Goal: Task Accomplishment & Management: Manage account settings

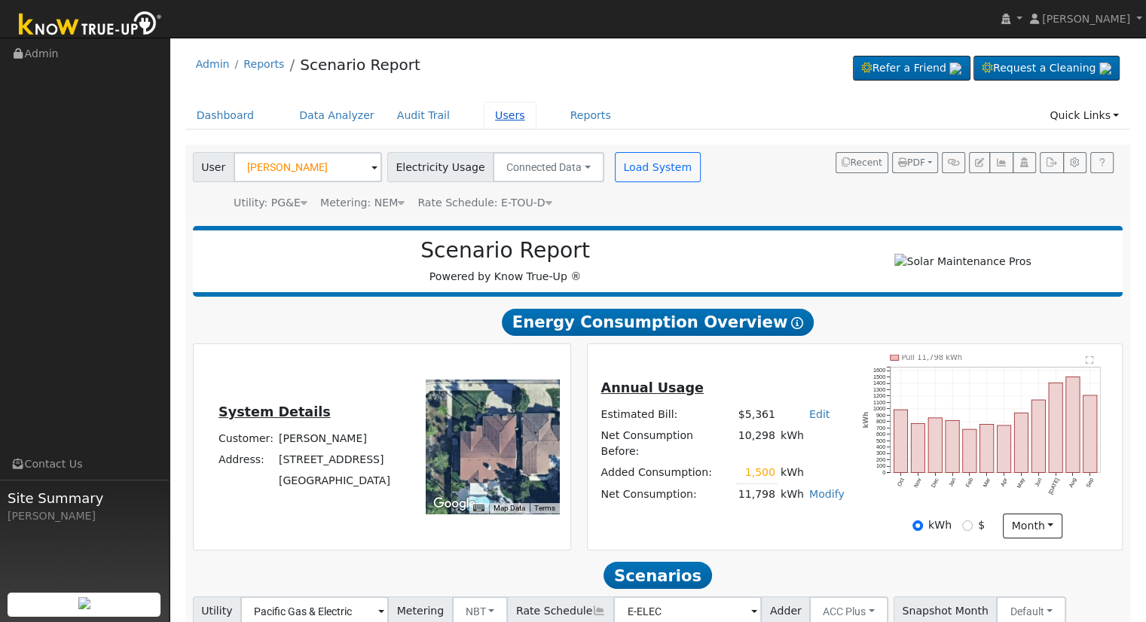
click at [492, 115] on link "Users" at bounding box center [510, 116] width 53 height 28
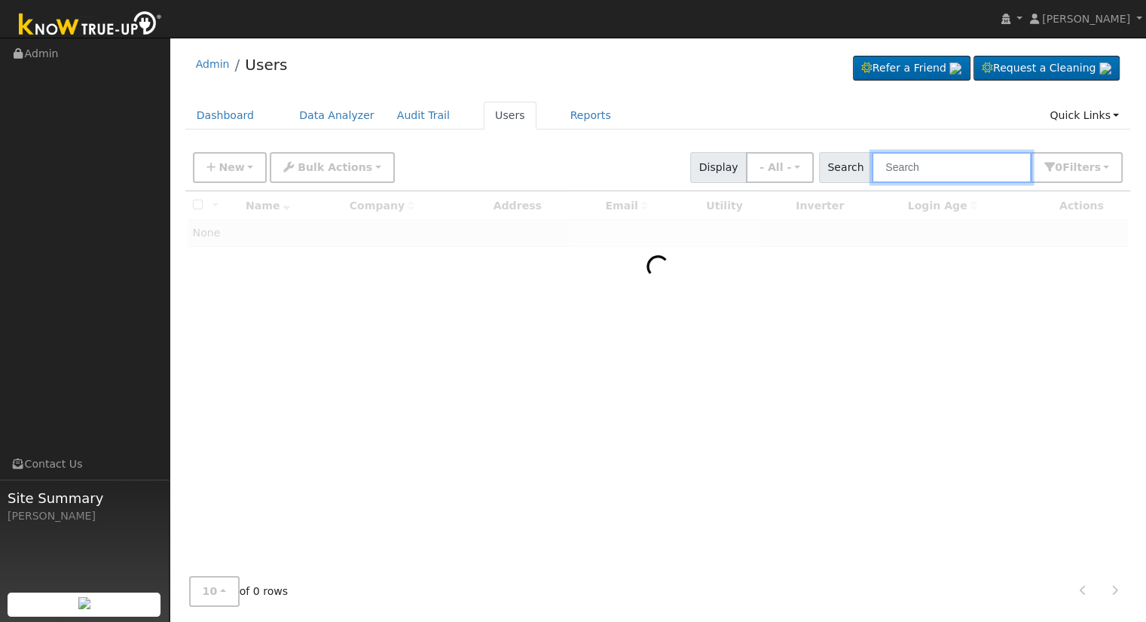
click at [1009, 165] on input "text" at bounding box center [952, 167] width 160 height 31
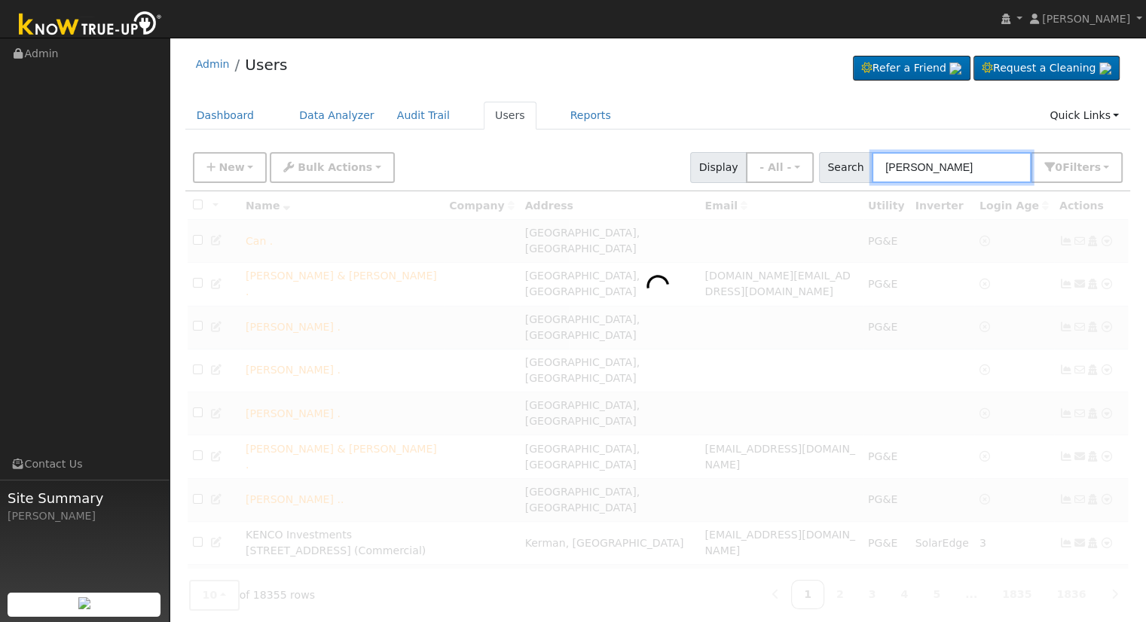
type input "[PERSON_NAME]"
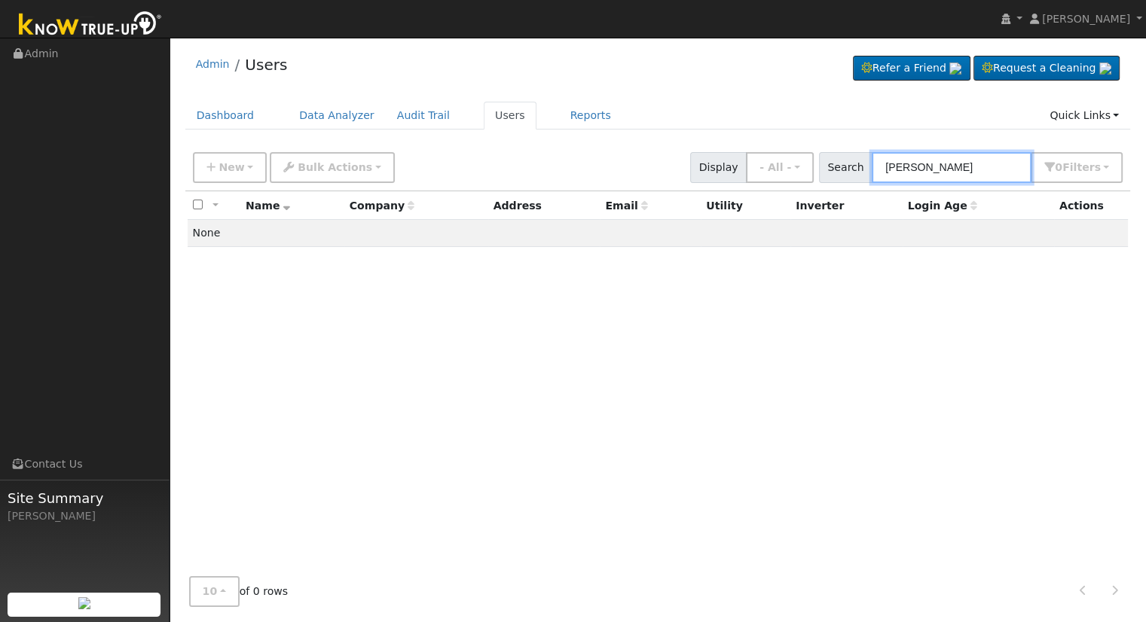
drag, startPoint x: 963, startPoint y: 167, endPoint x: 888, endPoint y: 171, distance: 75.4
click at [888, 171] on input "[PERSON_NAME]" at bounding box center [952, 167] width 160 height 31
click at [969, 159] on input "[PERSON_NAME]" at bounding box center [952, 167] width 160 height 31
click at [1004, 172] on input "1798" at bounding box center [952, 167] width 160 height 31
drag, startPoint x: 973, startPoint y: 170, endPoint x: 480, endPoint y: 170, distance: 492.8
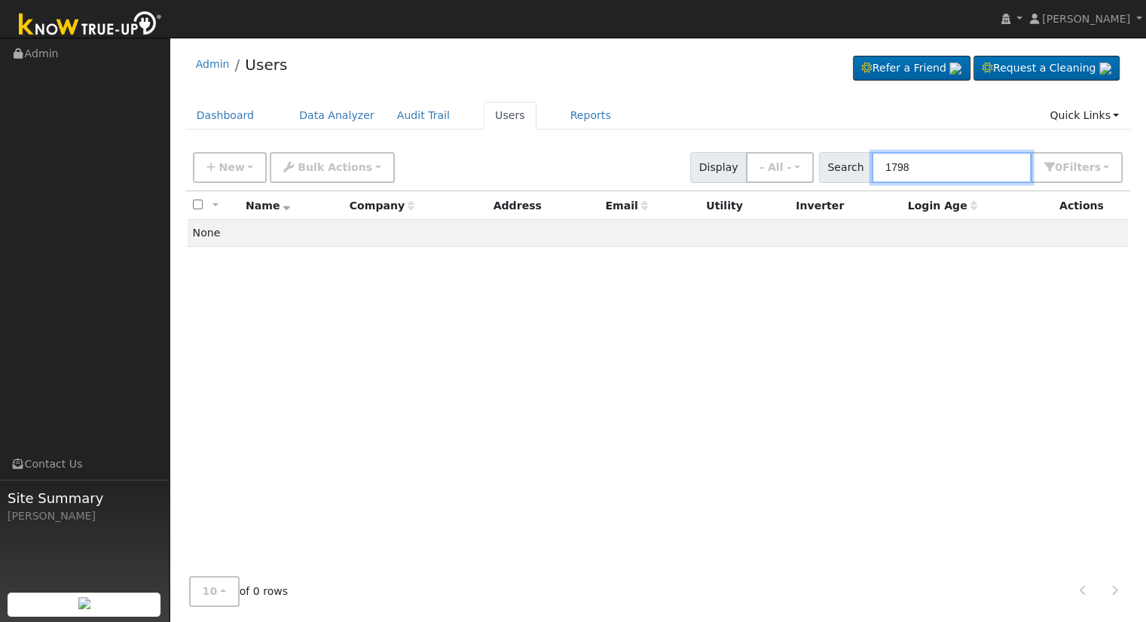
click at [480, 170] on div "New Add User Quick Add Quick Connect Quick Convert Lead Bulk Actions Send Email…" at bounding box center [658, 165] width 936 height 36
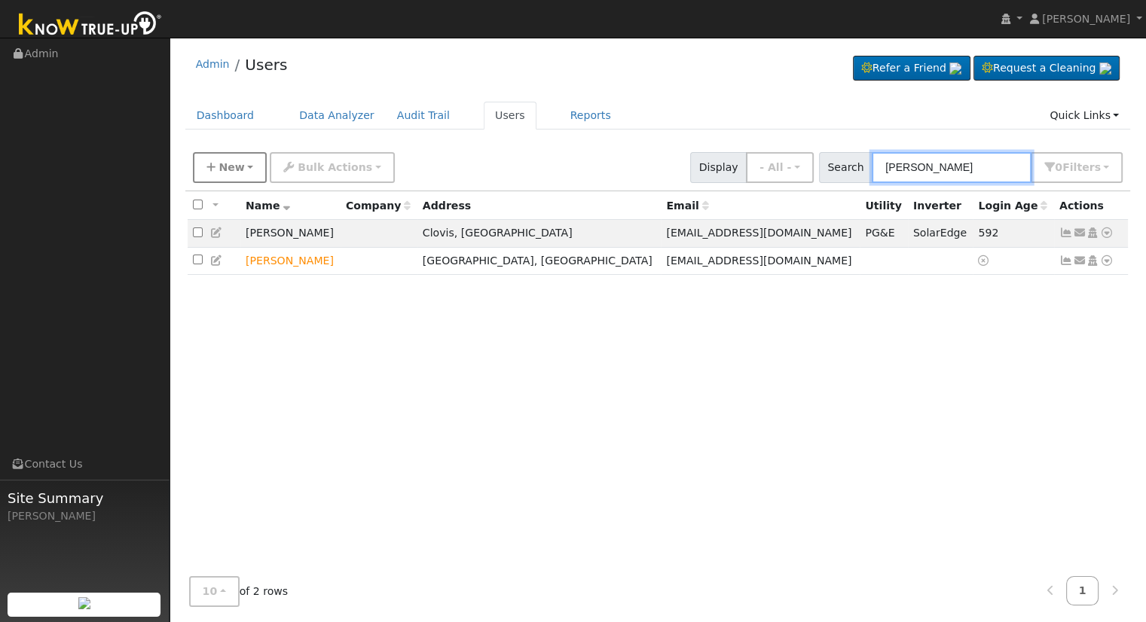
type input "[PERSON_NAME]"
click at [219, 167] on span "New" at bounding box center [232, 167] width 26 height 12
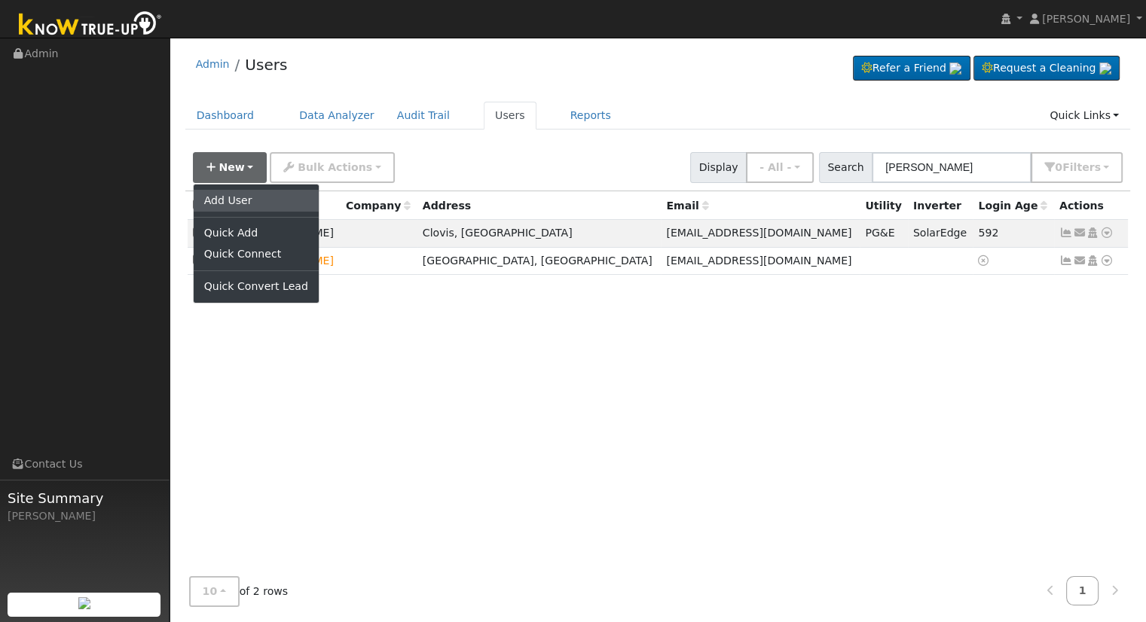
click at [252, 199] on link "Add User" at bounding box center [256, 200] width 125 height 21
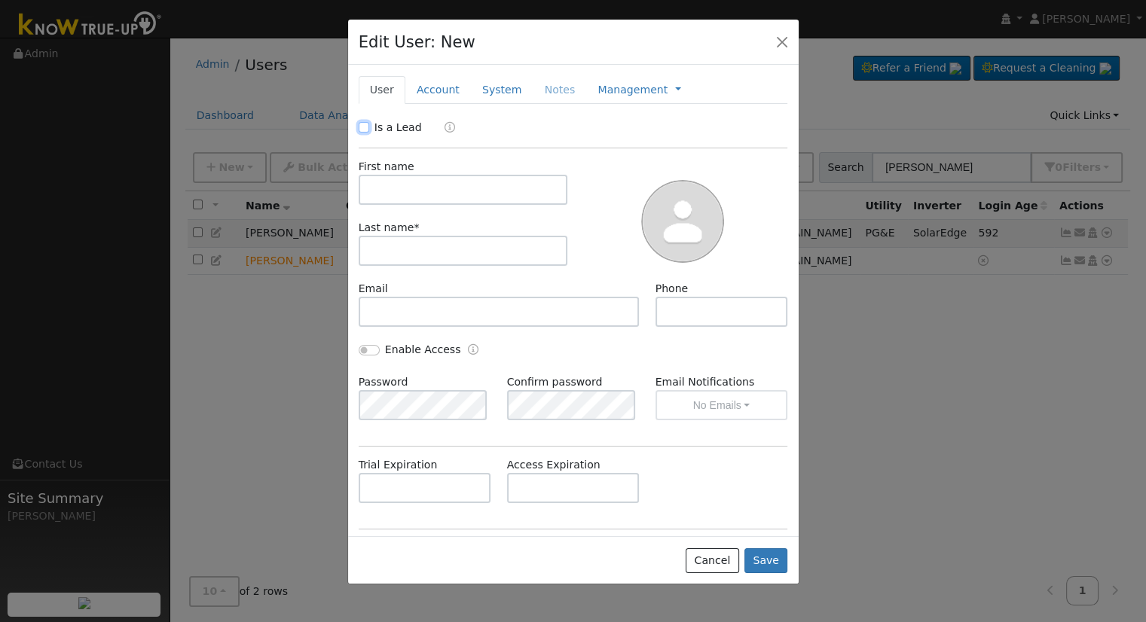
click at [362, 128] on input "Is a Lead" at bounding box center [364, 127] width 11 height 11
checkbox input "true"
click at [408, 193] on input "text" at bounding box center [463, 190] width 209 height 30
click at [386, 191] on input "text" at bounding box center [463, 190] width 209 height 30
type input "[PERSON_NAME]"
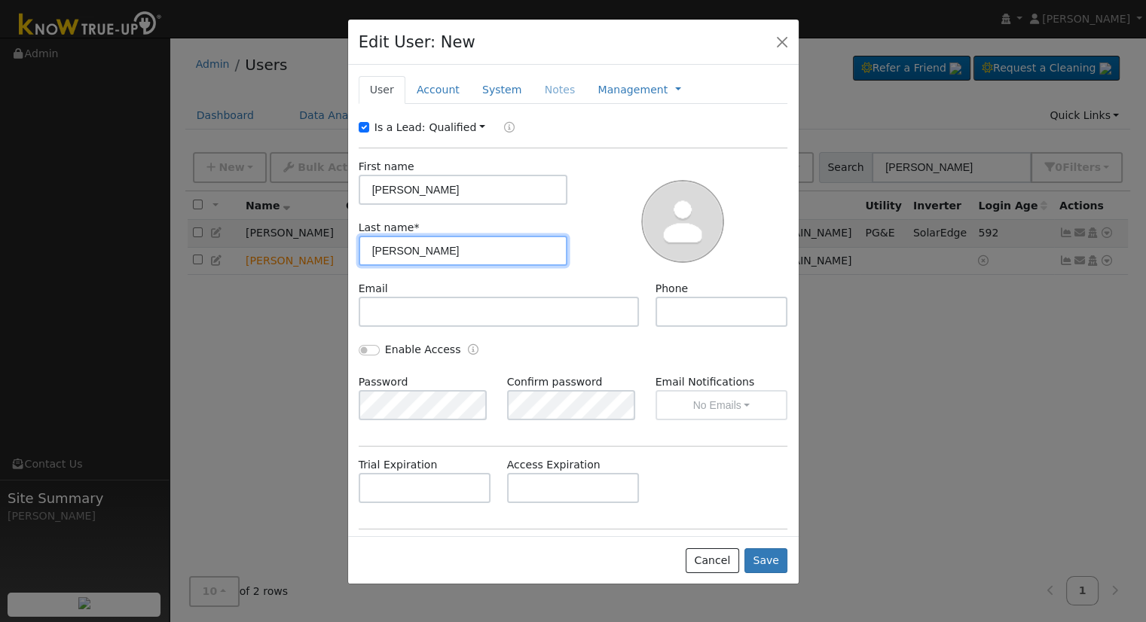
type input "[PERSON_NAME]"
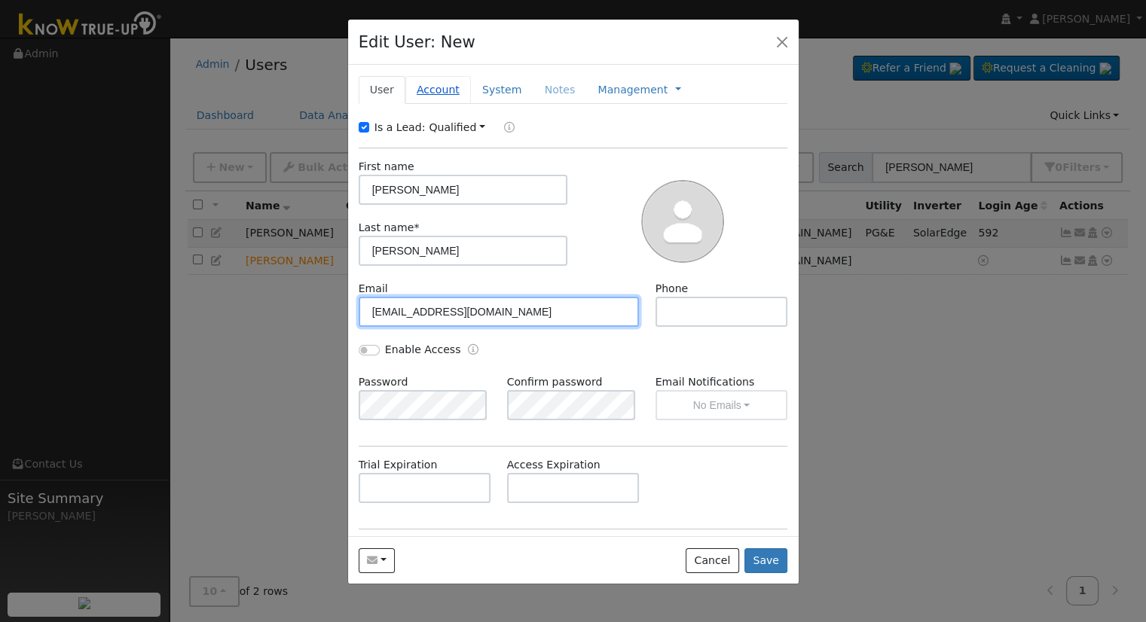
type input "[EMAIL_ADDRESS][DOMAIN_NAME]"
click at [425, 83] on link "Account" at bounding box center [438, 90] width 66 height 28
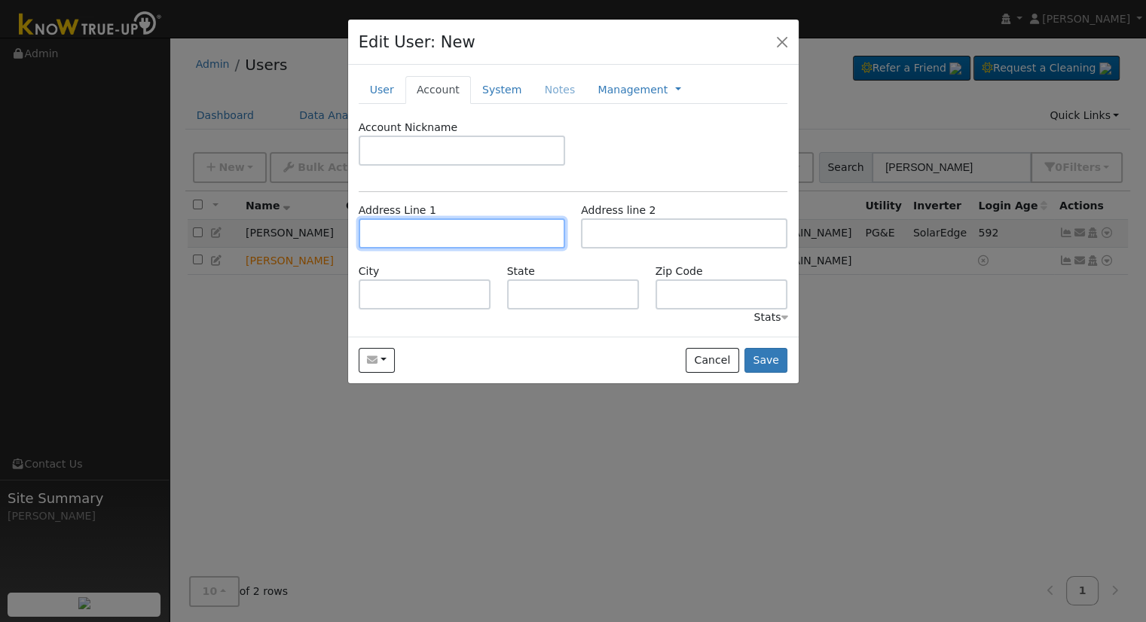
click at [459, 228] on input "text" at bounding box center [462, 234] width 206 height 30
type input "1798 [PERSON_NAME][GEOGRAPHIC_DATA]"
type input "Atwater"
type input "CA"
type input "95301"
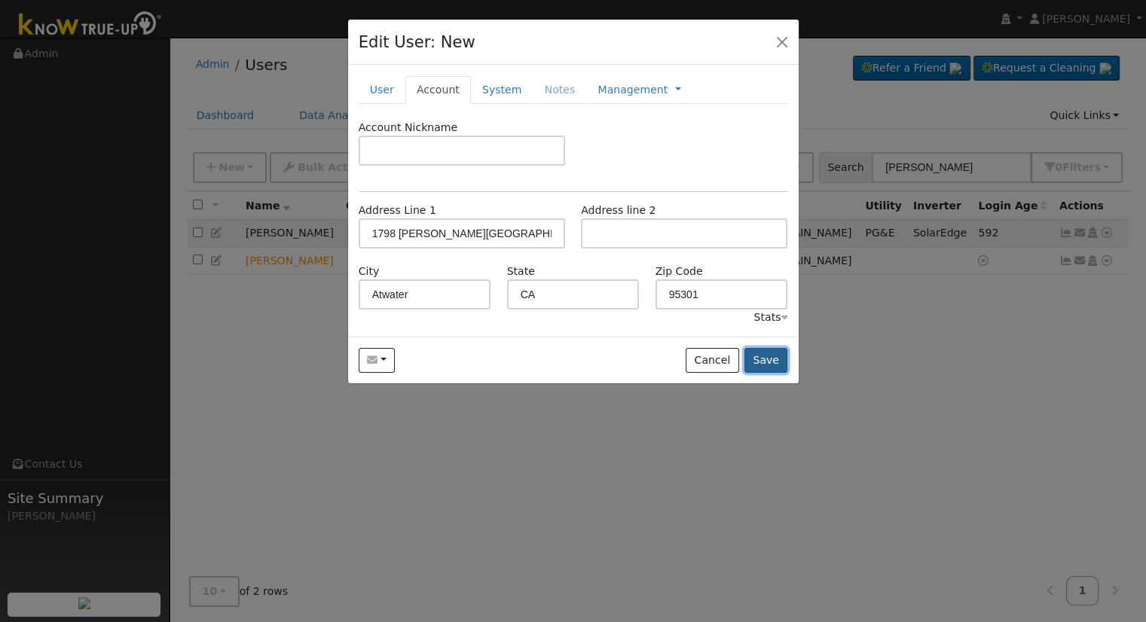
click at [776, 356] on button "Save" at bounding box center [767, 361] width 44 height 26
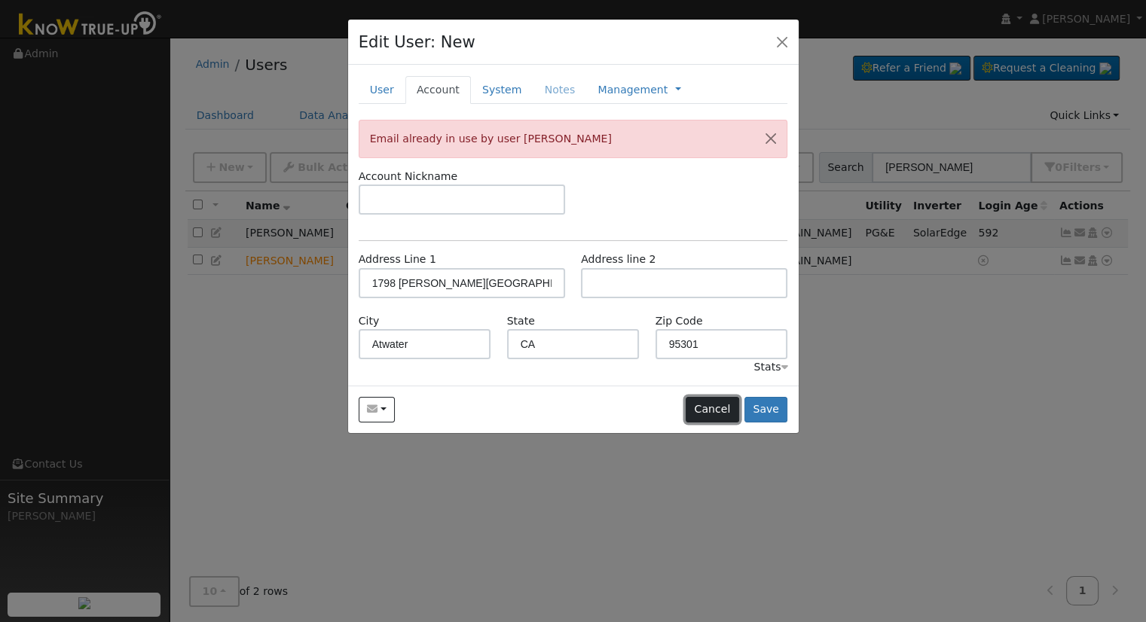
click at [726, 405] on button "Cancel" at bounding box center [713, 410] width 54 height 26
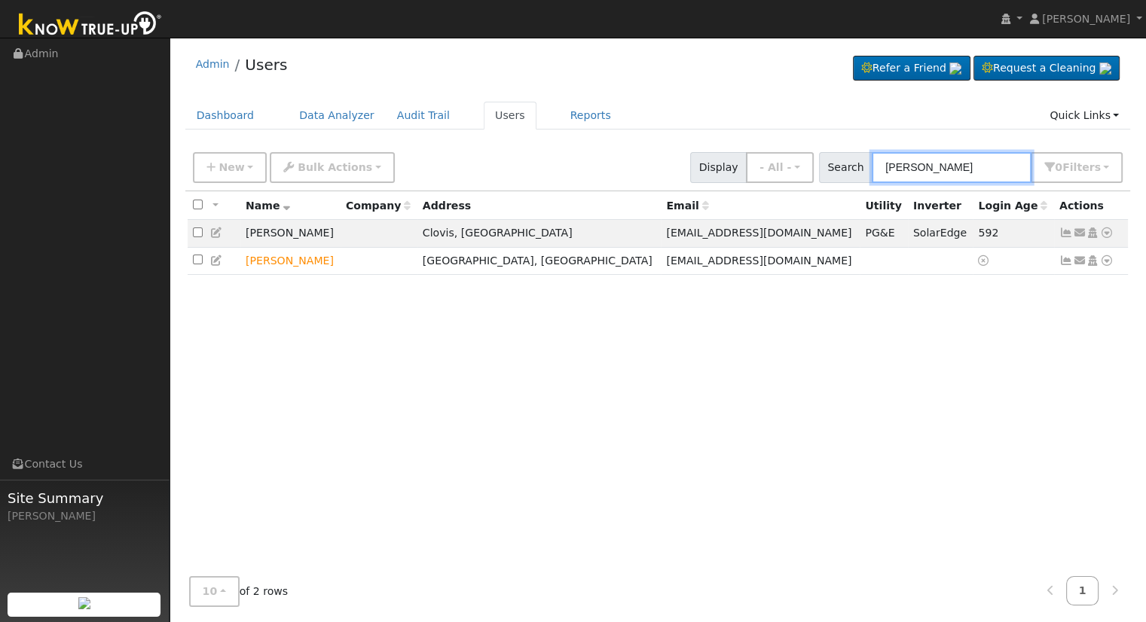
click at [938, 164] on input "[PERSON_NAME]" at bounding box center [952, 167] width 160 height 31
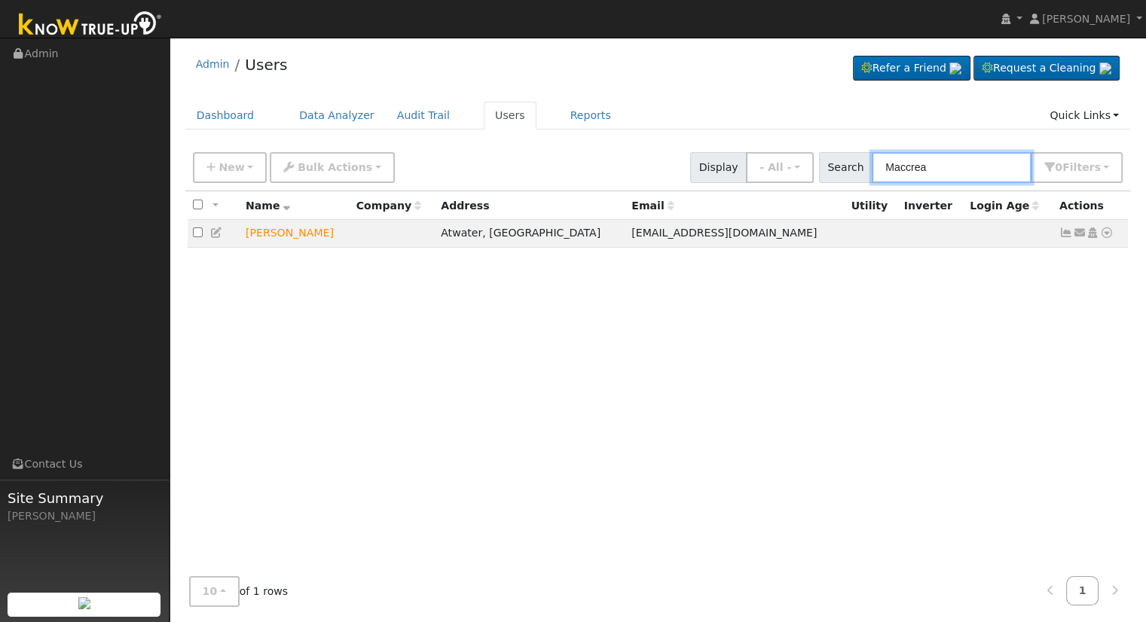
type input "Maccrea"
click at [1108, 232] on icon at bounding box center [1107, 233] width 14 height 11
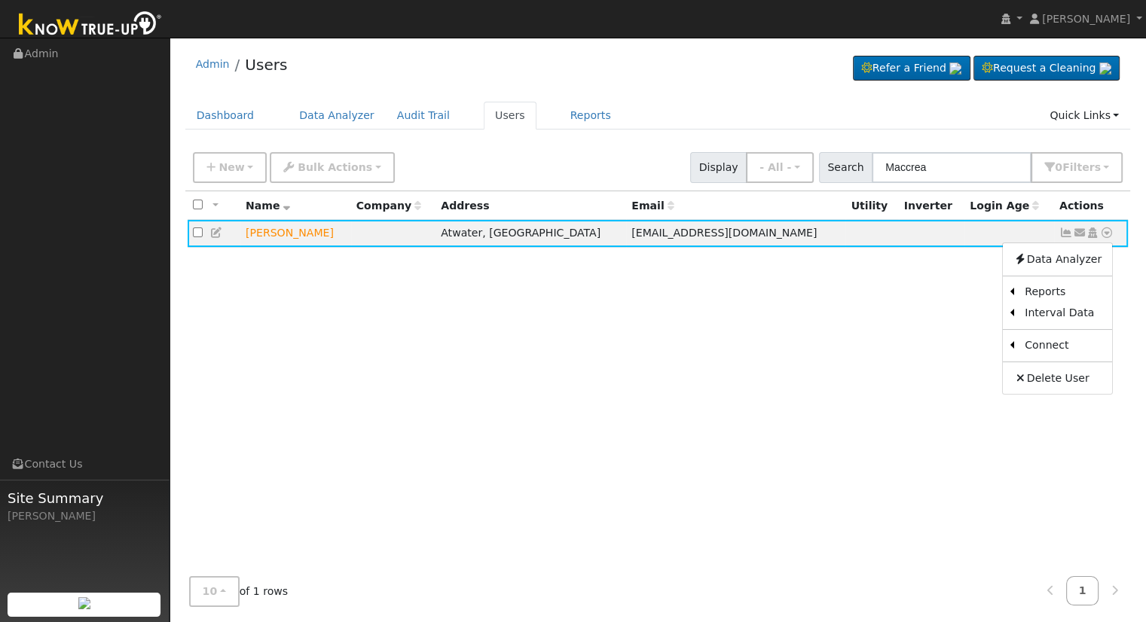
click at [790, 329] on div "All None All on page None on page Name Company Address Email Utility Inverter L…" at bounding box center [658, 378] width 946 height 374
click at [216, 233] on icon at bounding box center [217, 233] width 14 height 11
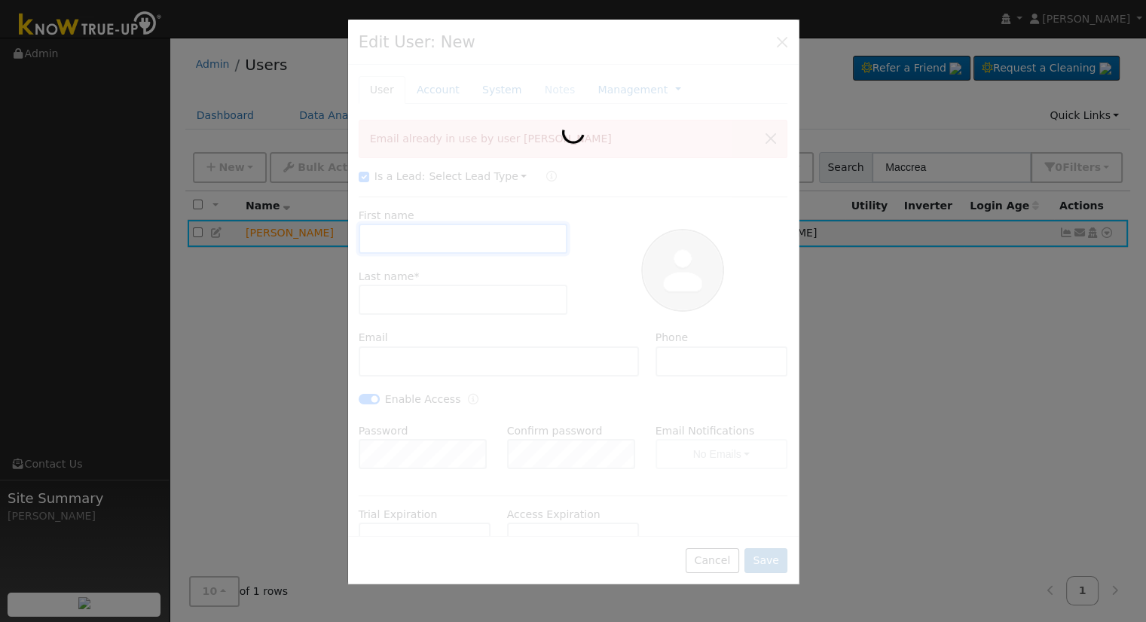
type input "[PERSON_NAME]"
type input "MacCrea"
type input "[EMAIL_ADDRESS][DOMAIN_NAME]"
type input "[PHONE_NUMBER]"
checkbox input "true"
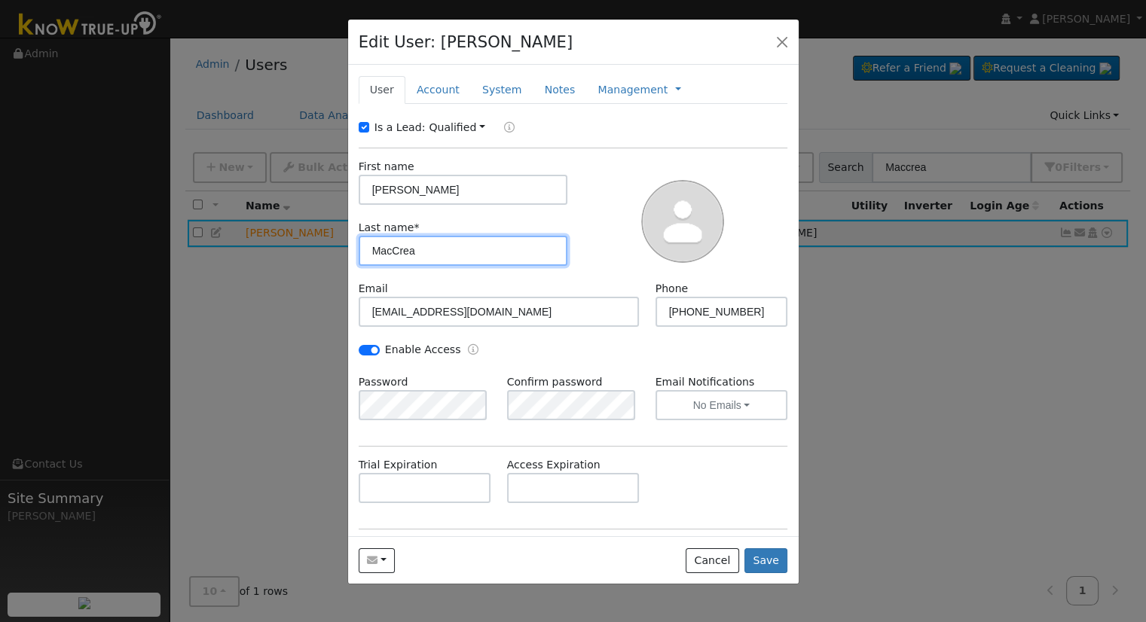
click at [383, 250] on input "MacCrea" at bounding box center [463, 251] width 209 height 30
type input "[PERSON_NAME]"
click at [768, 558] on button "Save" at bounding box center [767, 562] width 44 height 26
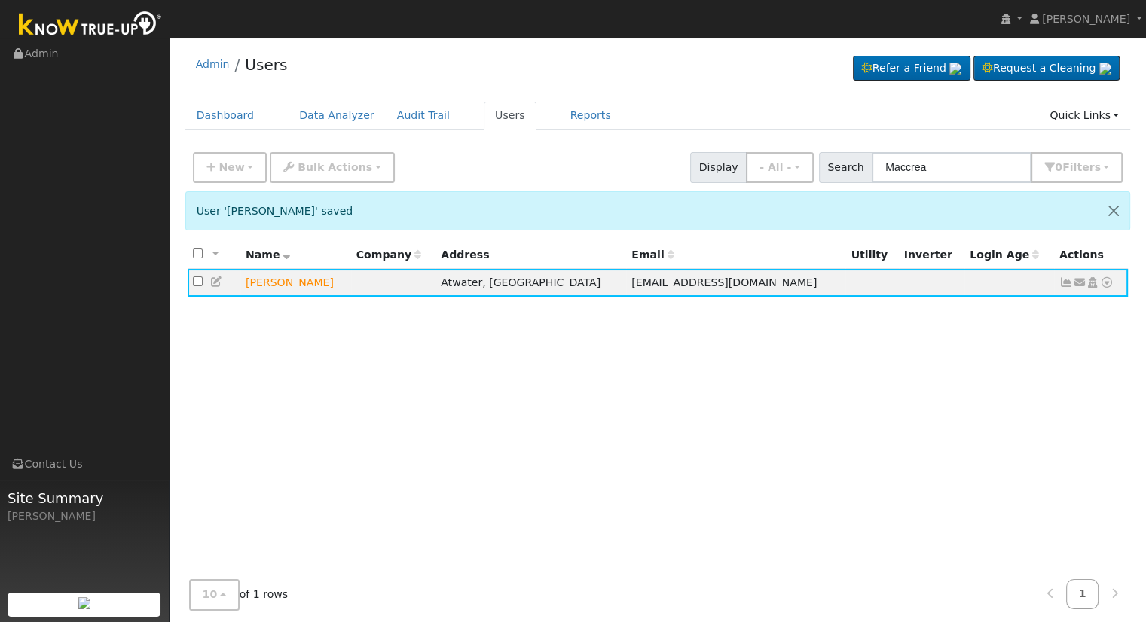
click at [881, 407] on div "All None All on page None on page Name Company Address Email Utility Inverter L…" at bounding box center [658, 428] width 946 height 374
click at [549, 170] on div "New Add User Quick Add Quick Connect Quick Convert Lead Bulk Actions Send Email…" at bounding box center [658, 165] width 936 height 36
click at [512, 153] on div "New Add User Quick Add Quick Connect Quick Convert Lead Bulk Actions Send Email…" at bounding box center [658, 165] width 936 height 36
click at [983, 167] on input "Maccrea" at bounding box center [952, 167] width 160 height 31
drag, startPoint x: 838, startPoint y: 201, endPoint x: 748, endPoint y: 203, distance: 90.4
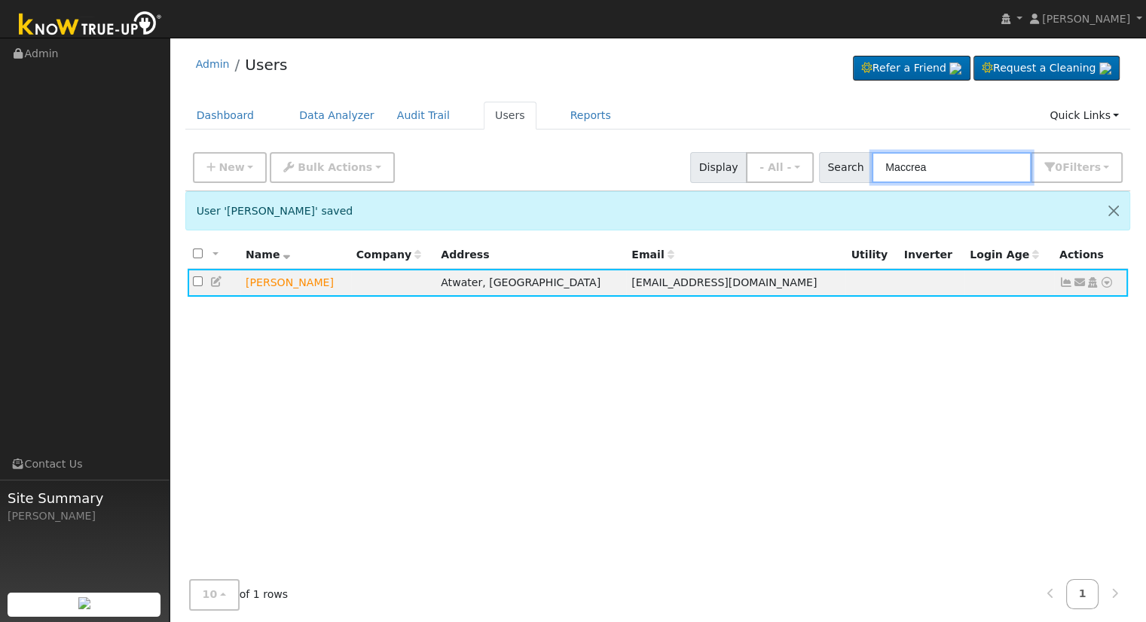
click at [770, 206] on div "New Add User Quick Add Quick Connect Quick Convert Lead Bulk Actions Send Email…" at bounding box center [658, 406] width 946 height 523
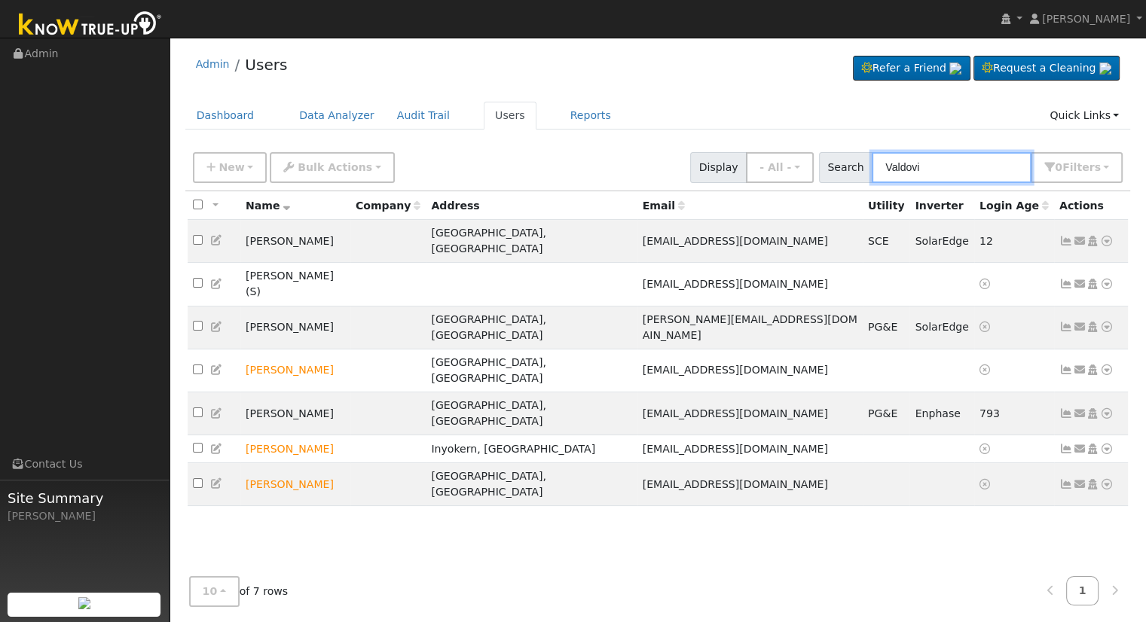
type input "Valdovi"
